Goal: Transaction & Acquisition: Purchase product/service

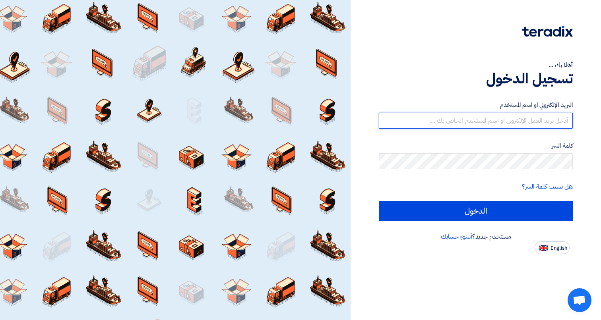
click at [530, 114] on input "text" at bounding box center [476, 121] width 194 height 16
type input "[PERSON_NAME][EMAIL_ADDRESS][DOMAIN_NAME]"
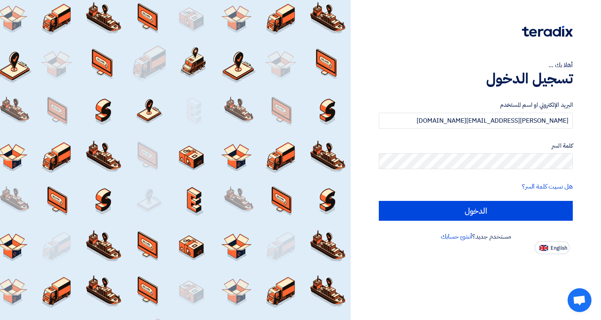
click at [595, 168] on div "أهلا بك ... تسجيل الدخول البريد الإلكتروني او اسم المستخدم [PERSON_NAME][EMAIL_…" at bounding box center [475, 160] width 250 height 320
drag, startPoint x: 550, startPoint y: 129, endPoint x: 550, endPoint y: 125, distance: 4.4
click at [550, 129] on form "البريد الإلكتروني او اسم المستخدم mohamed.alhatti@tanmya.com كلمة السر هل نسيت …" at bounding box center [476, 161] width 194 height 120
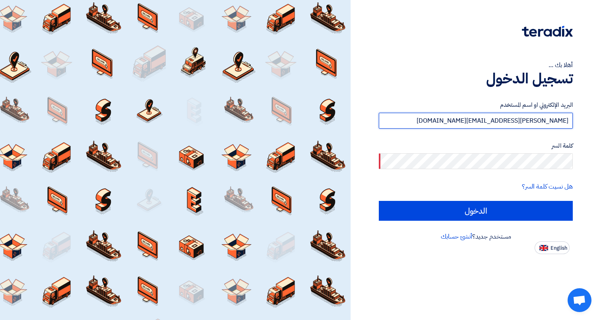
click at [550, 125] on input "[PERSON_NAME][EMAIL_ADDRESS][PERSON_NAME][DOMAIN_NAME]" at bounding box center [476, 121] width 194 height 16
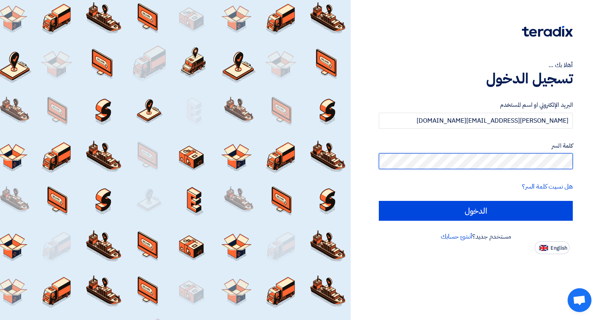
click at [379, 201] on input "الدخول" at bounding box center [476, 211] width 194 height 20
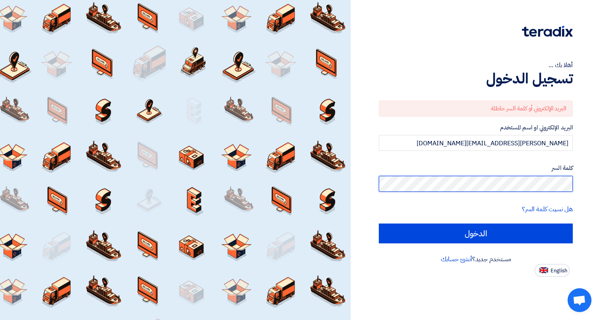
click at [379, 224] on input "الدخول" at bounding box center [476, 234] width 194 height 20
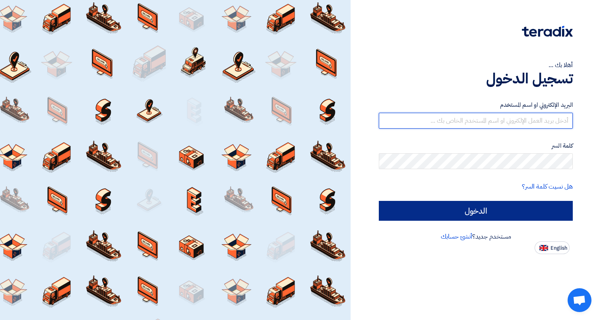
type input "mohamed.alhatti@tanmya.com"
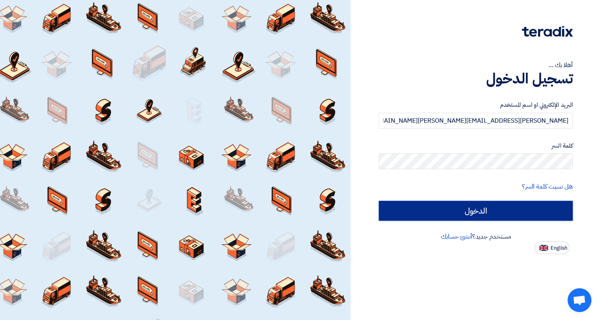
click at [480, 209] on input "الدخول" at bounding box center [476, 211] width 194 height 20
type input "Sign in"
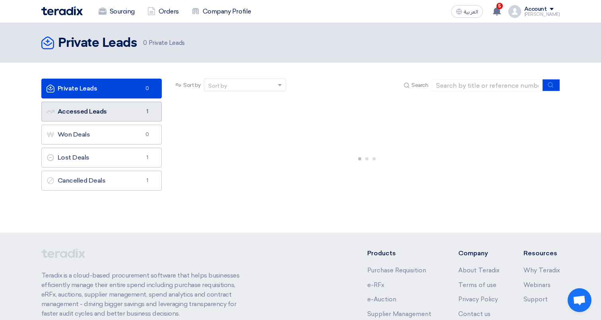
click at [128, 108] on link "Accessed Leads Accessed Leads 1" at bounding box center [101, 112] width 121 height 20
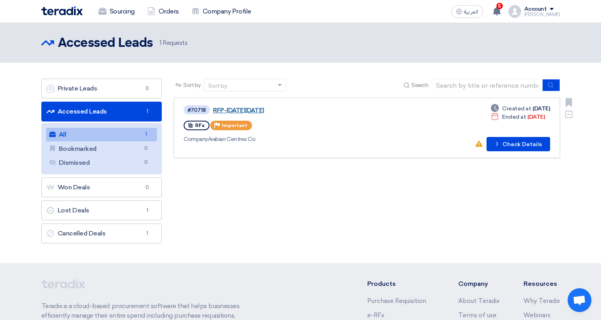
click at [274, 111] on link "RFP-Saudi National Day 2025" at bounding box center [312, 110] width 199 height 7
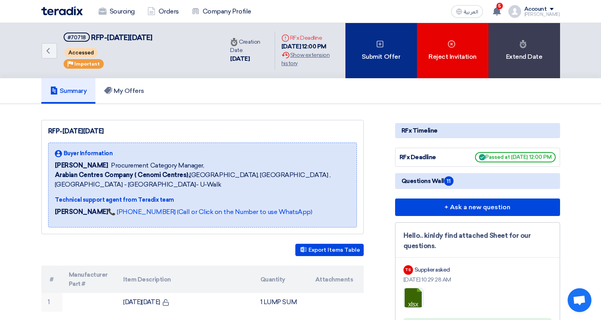
click at [387, 52] on div "Submit Offer" at bounding box center [381, 50] width 72 height 55
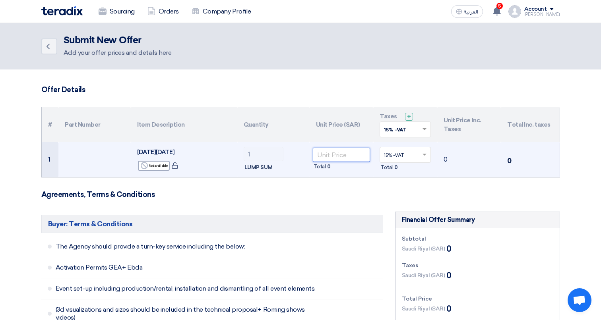
click at [348, 161] on input "number" at bounding box center [342, 155] width 58 height 14
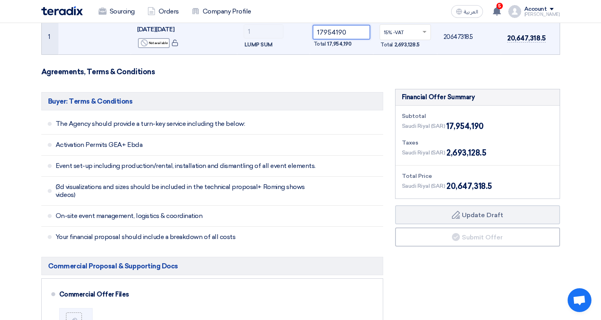
scroll to position [122, 0]
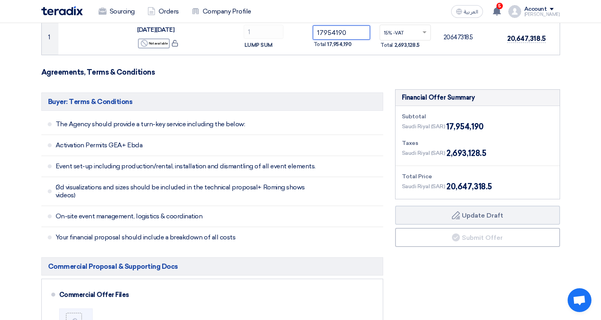
type input "17954190"
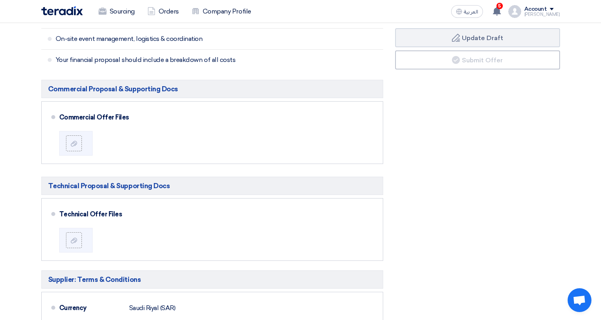
scroll to position [298, 0]
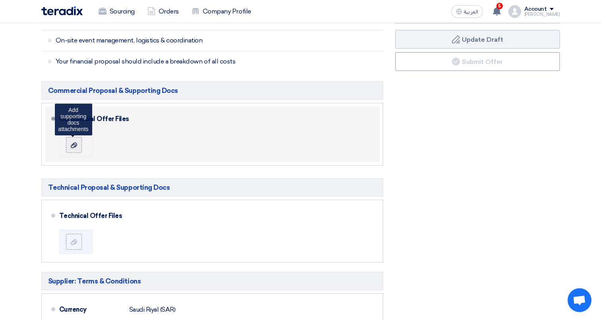
click at [69, 150] on label at bounding box center [74, 145] width 16 height 16
click at [0, 0] on input "file" at bounding box center [0, 0] width 0 height 0
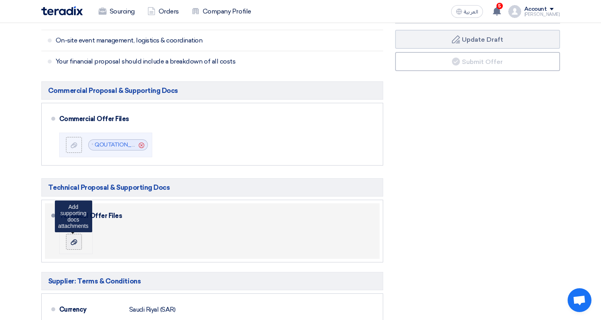
click at [73, 240] on icon at bounding box center [74, 242] width 6 height 6
click at [0, 0] on input "file" at bounding box center [0, 0] width 0 height 0
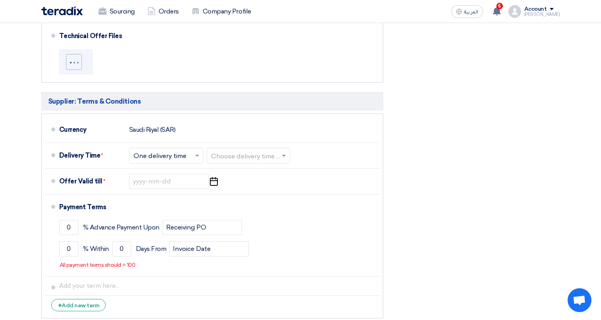
scroll to position [479, 0]
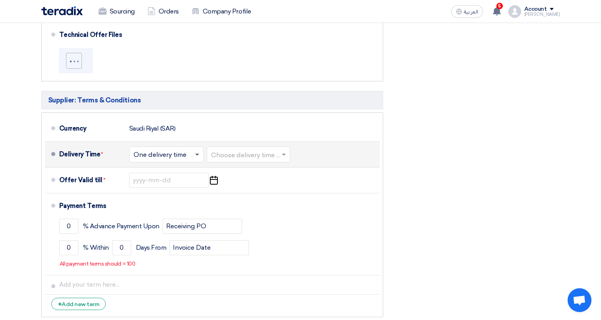
click at [198, 156] on span at bounding box center [197, 155] width 4 height 3
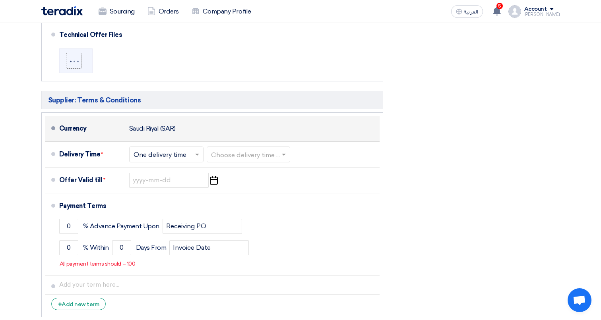
click at [223, 124] on div "Currency Saudi Riyal (SAR)" at bounding box center [217, 128] width 317 height 19
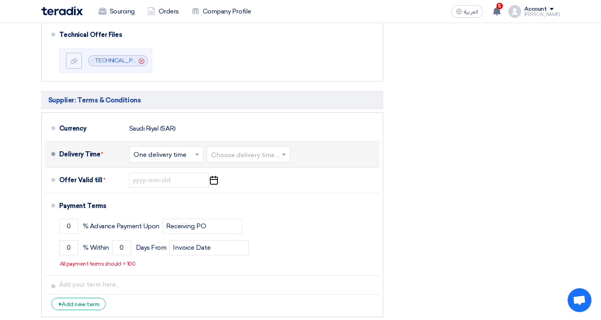
click at [197, 153] on span at bounding box center [198, 155] width 10 height 8
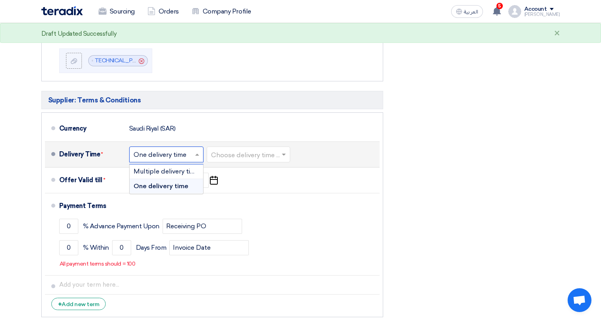
click at [186, 187] on span "One delivery time" at bounding box center [160, 186] width 55 height 8
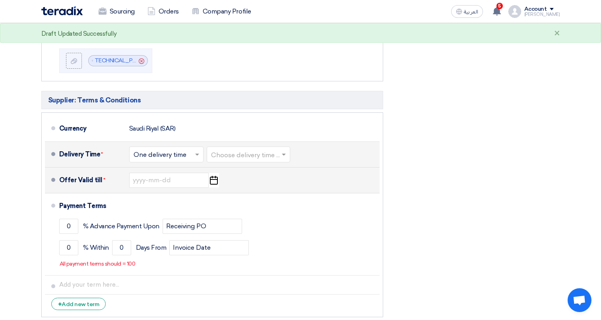
scroll to position [470, 0]
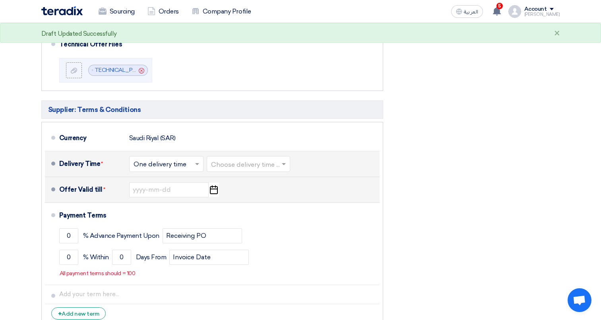
click at [216, 192] on icon "Pick a date" at bounding box center [213, 190] width 11 height 14
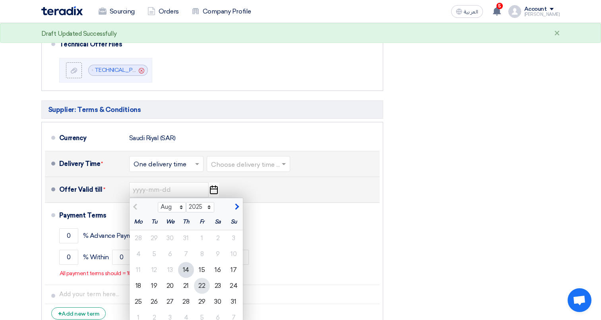
scroll to position [489, 0]
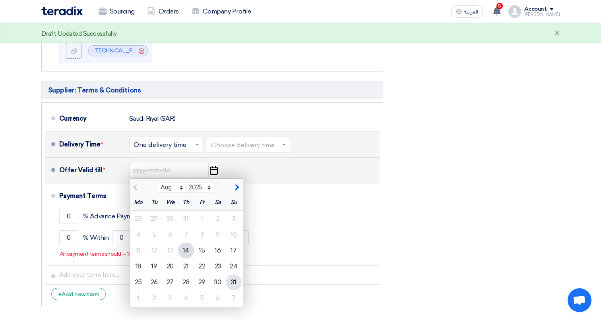
click at [230, 280] on div "31" at bounding box center [234, 282] width 16 height 16
type input "8/31/2025"
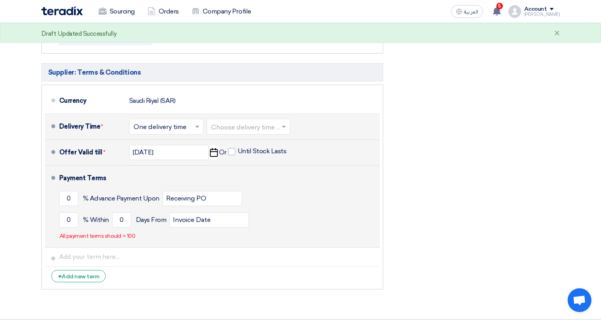
scroll to position [508, 0]
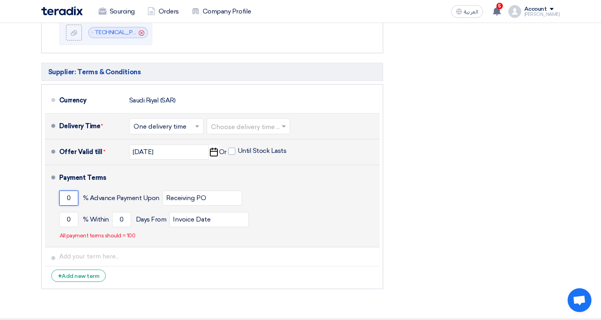
click at [72, 199] on input "0" at bounding box center [68, 198] width 19 height 15
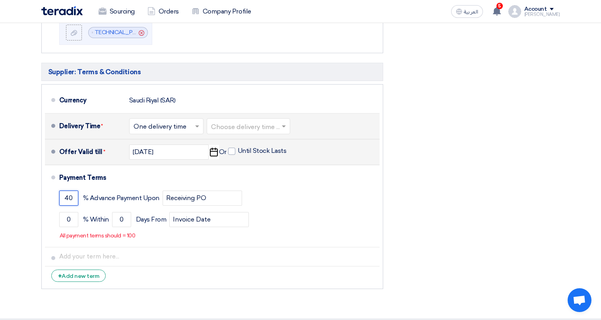
type input "40"
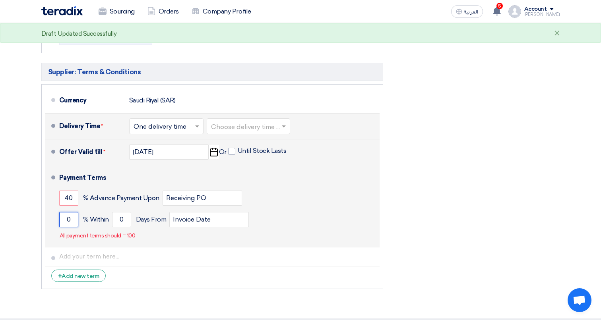
click at [69, 223] on input "0" at bounding box center [68, 219] width 19 height 15
type input "60"
click at [127, 223] on input "0" at bounding box center [121, 219] width 19 height 15
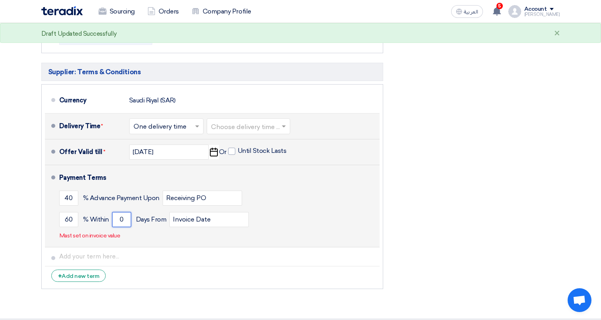
click at [127, 223] on input "0" at bounding box center [121, 219] width 19 height 15
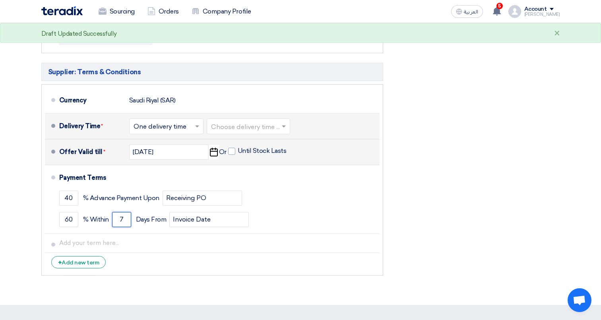
type input "7"
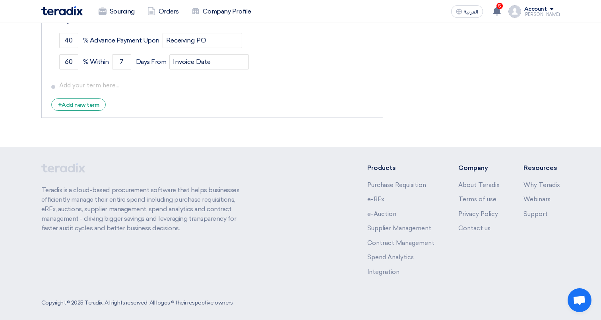
scroll to position [672, 0]
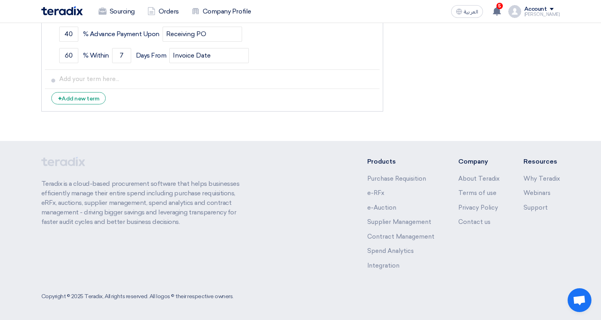
click at [329, 195] on div "Teradix is a cloud-based procurement software that helps businesses efficiently…" at bounding box center [300, 220] width 518 height 126
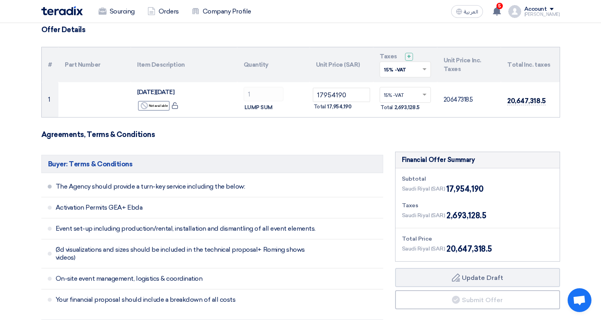
scroll to position [61, 0]
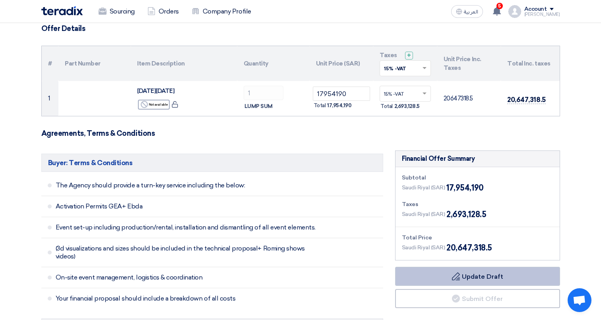
click at [503, 273] on button "Draft Update Draft" at bounding box center [477, 276] width 165 height 19
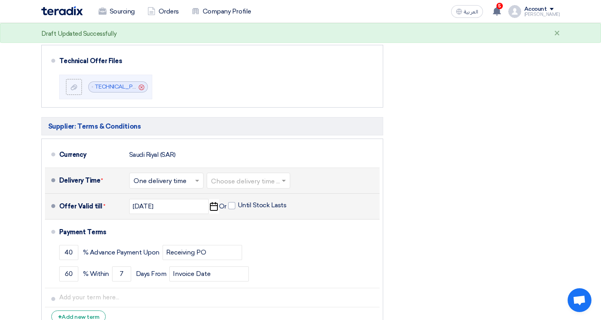
scroll to position [462, 0]
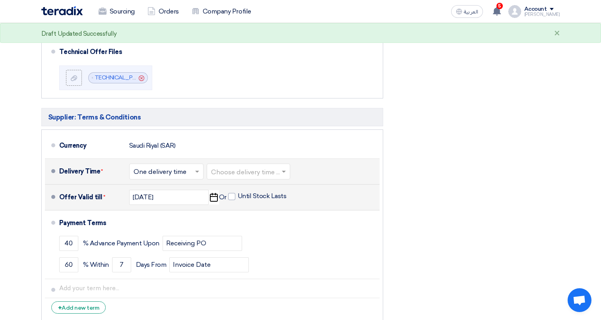
click at [463, 202] on div "Financial Offer Summary Subtotal Saudi Riyal (SAR) 17,954,190 Taxes Draft" at bounding box center [477, 37] width 177 height 576
click at [280, 174] on input "text" at bounding box center [248, 172] width 75 height 12
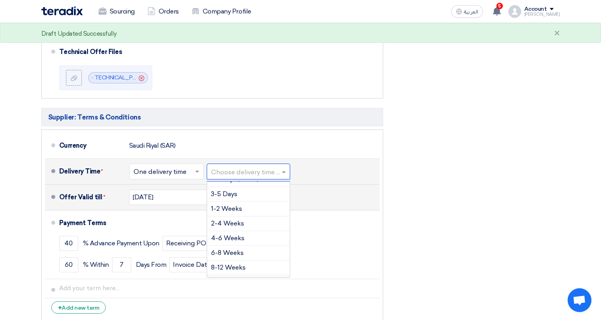
scroll to position [8, 0]
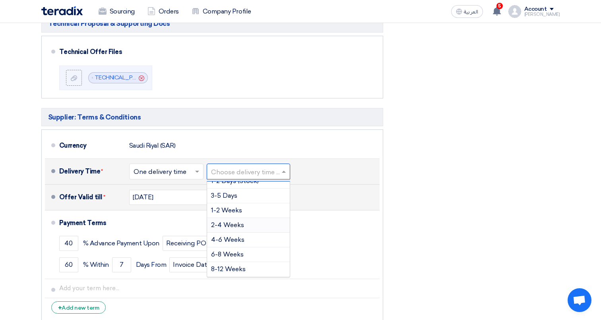
click at [266, 226] on div "2-4 Weeks" at bounding box center [248, 225] width 83 height 15
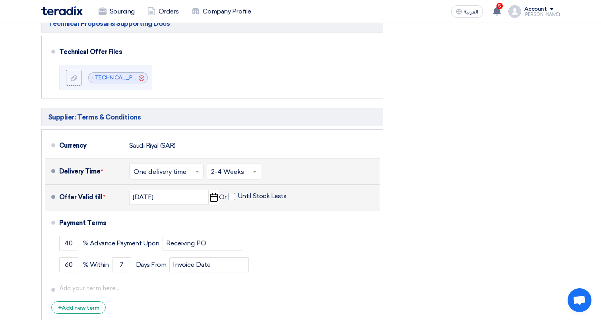
click at [425, 227] on div "Financial Offer Summary Subtotal Saudi Riyal (SAR) 17,954,190 Taxes Draft" at bounding box center [477, 37] width 177 height 576
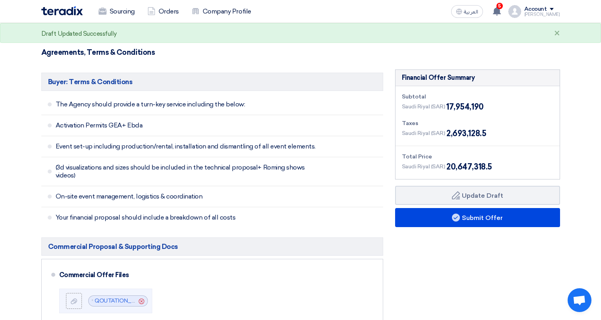
scroll to position [228, 0]
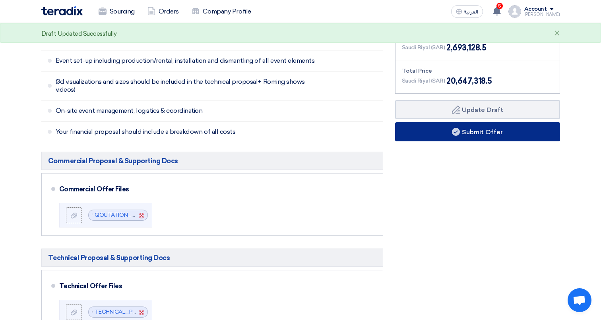
click at [482, 133] on button "Submit Offer" at bounding box center [477, 131] width 165 height 19
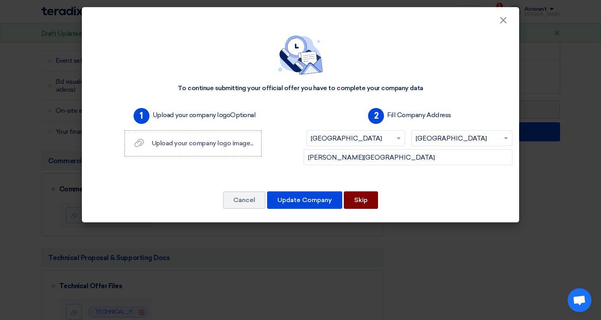
click at [359, 203] on button "Skip" at bounding box center [361, 199] width 34 height 17
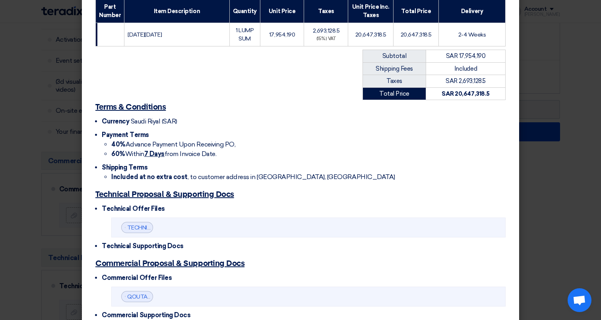
scroll to position [174, 0]
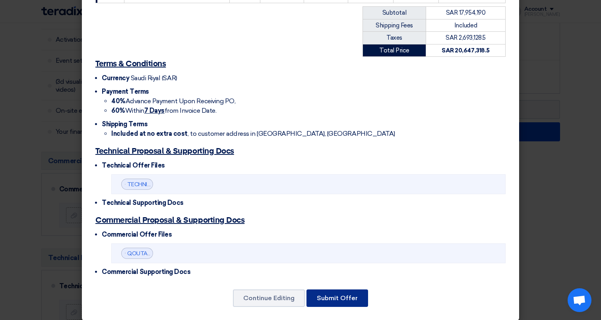
click at [342, 294] on button "Submit Offer" at bounding box center [337, 298] width 62 height 17
